Goal: Book appointment/travel/reservation

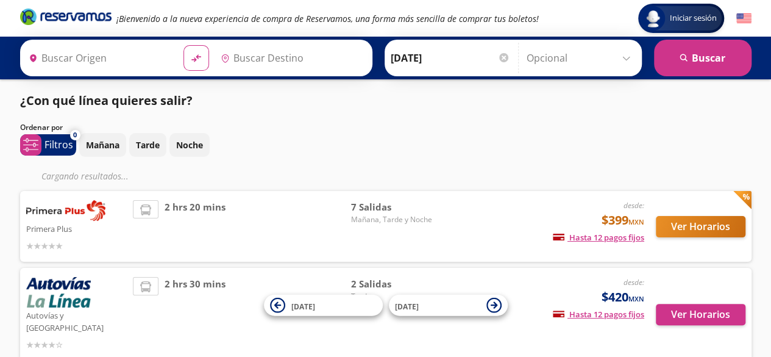
type input "[GEOGRAPHIC_DATA], [GEOGRAPHIC_DATA]"
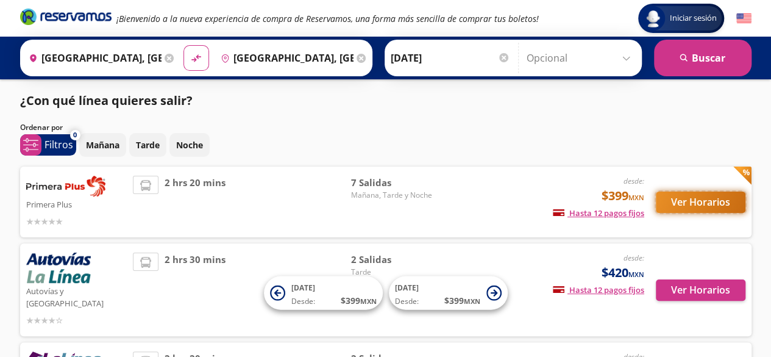
click at [696, 196] on button "Ver Horarios" at bounding box center [701, 201] width 90 height 21
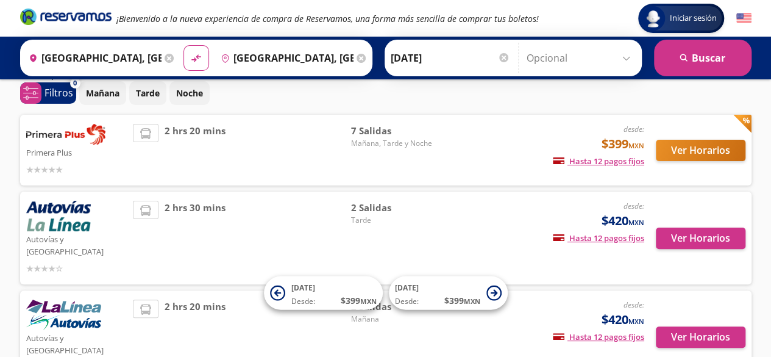
scroll to position [121, 0]
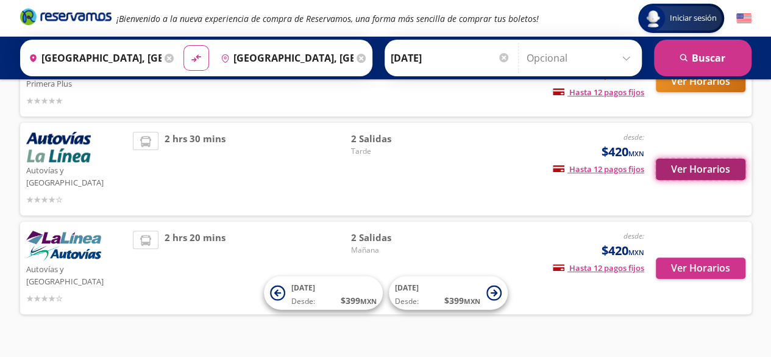
click at [691, 162] on button "Ver Horarios" at bounding box center [701, 168] width 90 height 21
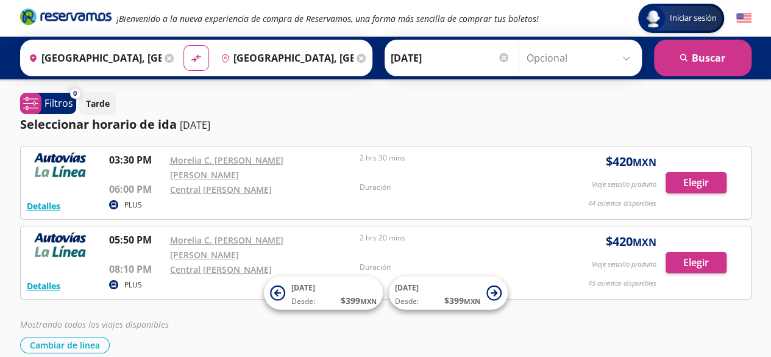
scroll to position [121, 0]
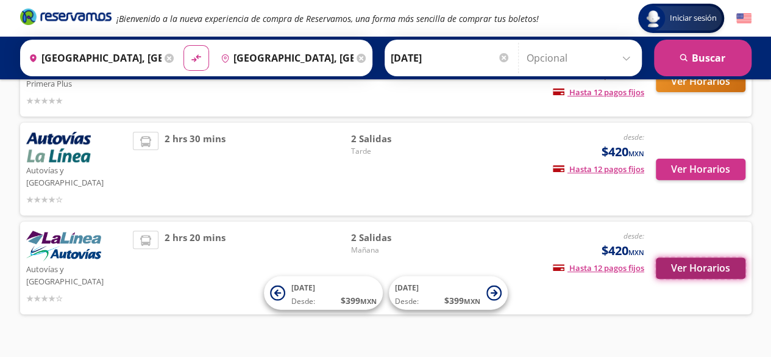
click at [687, 257] on button "Ver Horarios" at bounding box center [701, 267] width 90 height 21
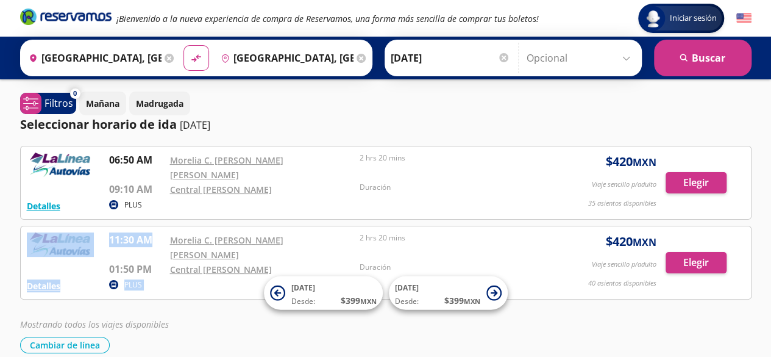
drag, startPoint x: 104, startPoint y: 222, endPoint x: 155, endPoint y: 223, distance: 51.2
click at [155, 232] on div "Detalles PLUS 11:30 AM Morelia C. [PERSON_NAME] [PERSON_NAME] 01:50 PM Central …" at bounding box center [386, 262] width 718 height 60
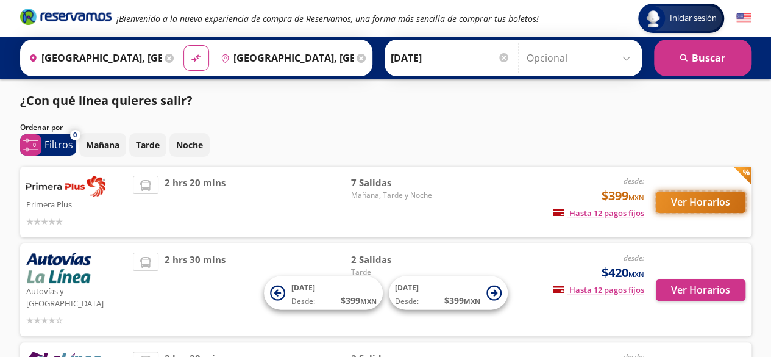
click at [691, 200] on button "Ver Horarios" at bounding box center [701, 201] width 90 height 21
